Goal: Transaction & Acquisition: Purchase product/service

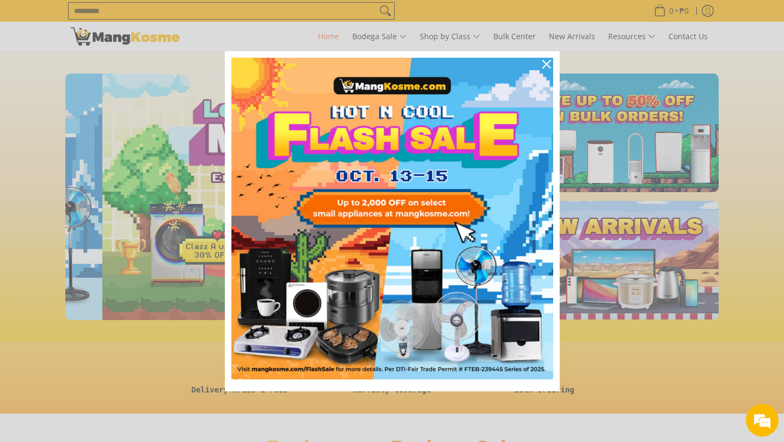
scroll to position [0, 433]
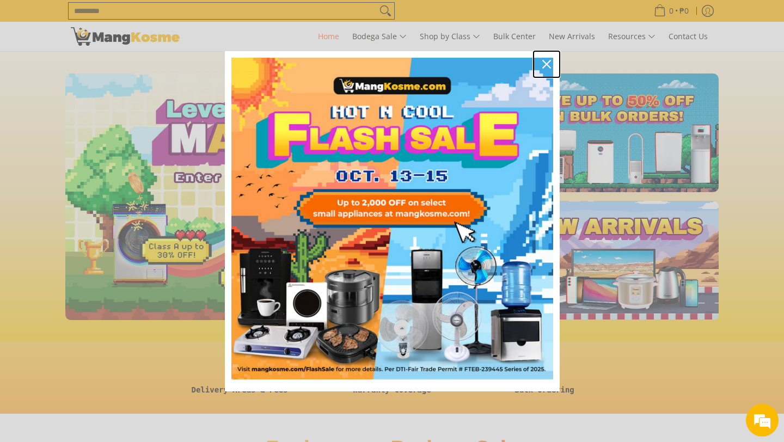
click at [545, 65] on icon "close icon" at bounding box center [546, 64] width 9 height 9
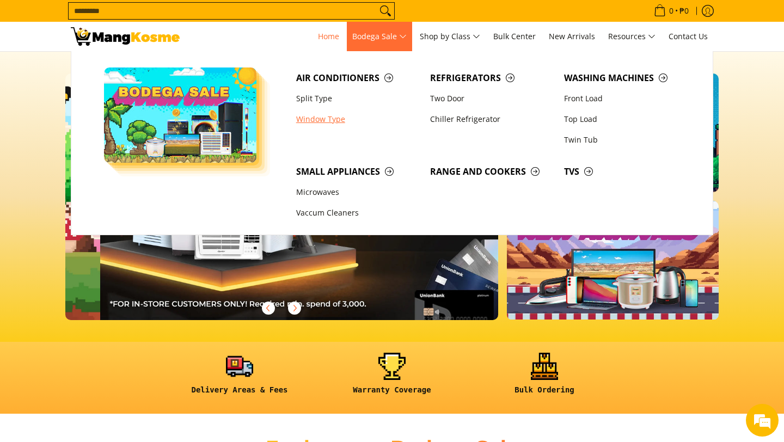
scroll to position [0, 866]
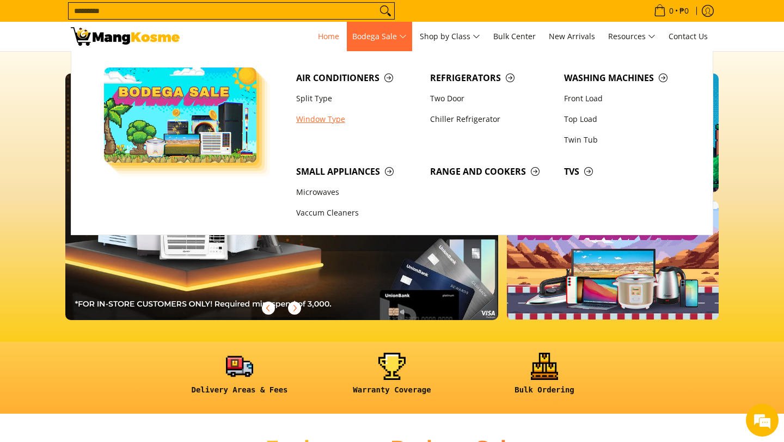
click at [335, 122] on link "Window Type" at bounding box center [358, 119] width 134 height 21
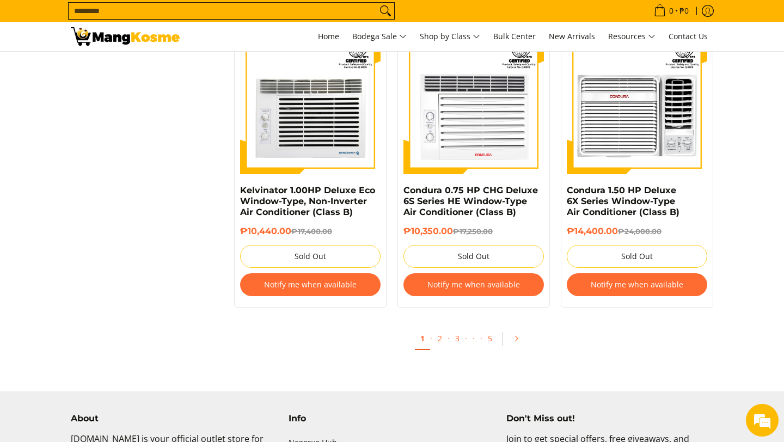
scroll to position [2092, 0]
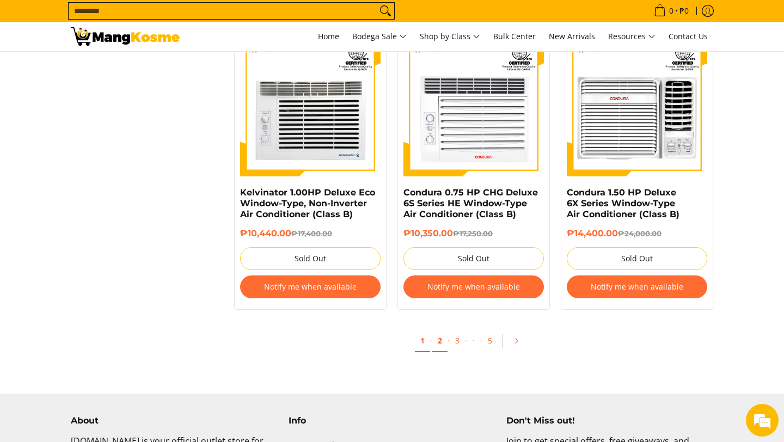
click at [441, 345] on link "2" at bounding box center [439, 341] width 15 height 22
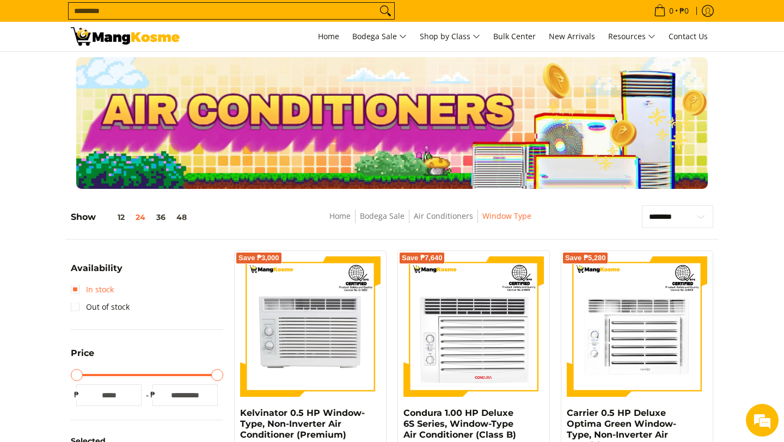
click at [75, 288] on link "In stock" at bounding box center [92, 289] width 43 height 17
